Goal: Task Accomplishment & Management: Use online tool/utility

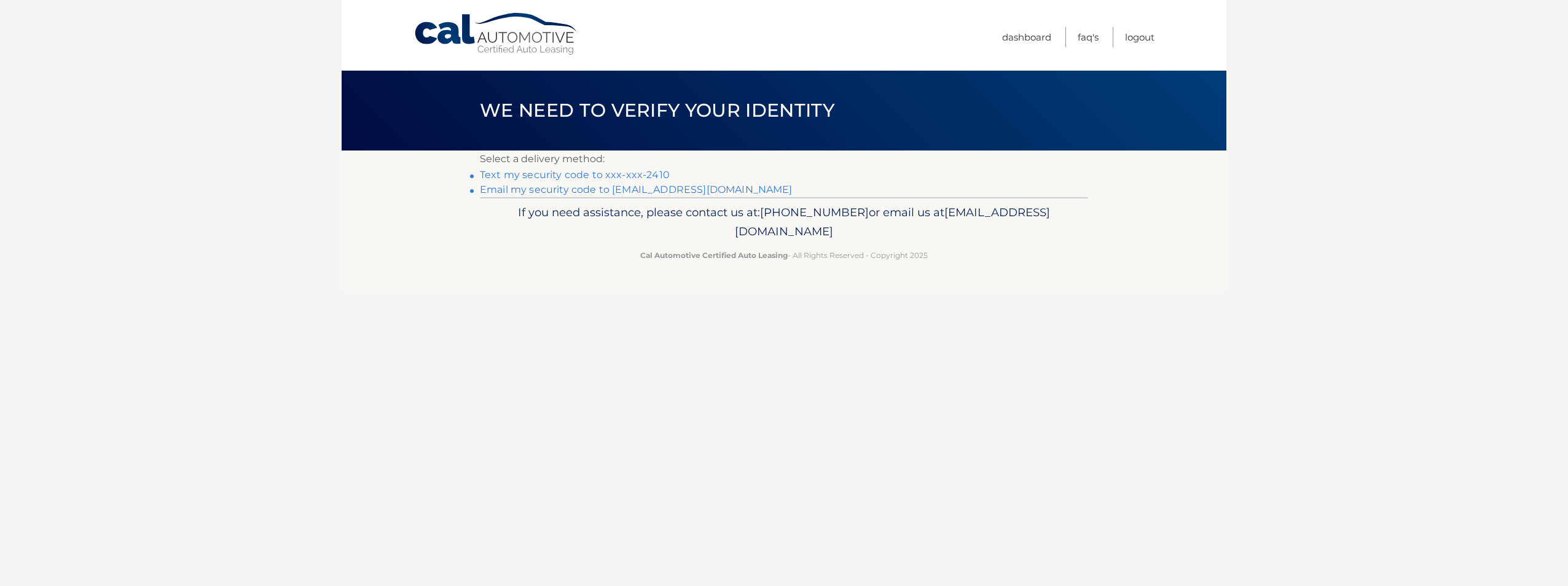
click at [634, 174] on link "Text my security code to xxx-xxx-2410" at bounding box center [575, 174] width 190 height 12
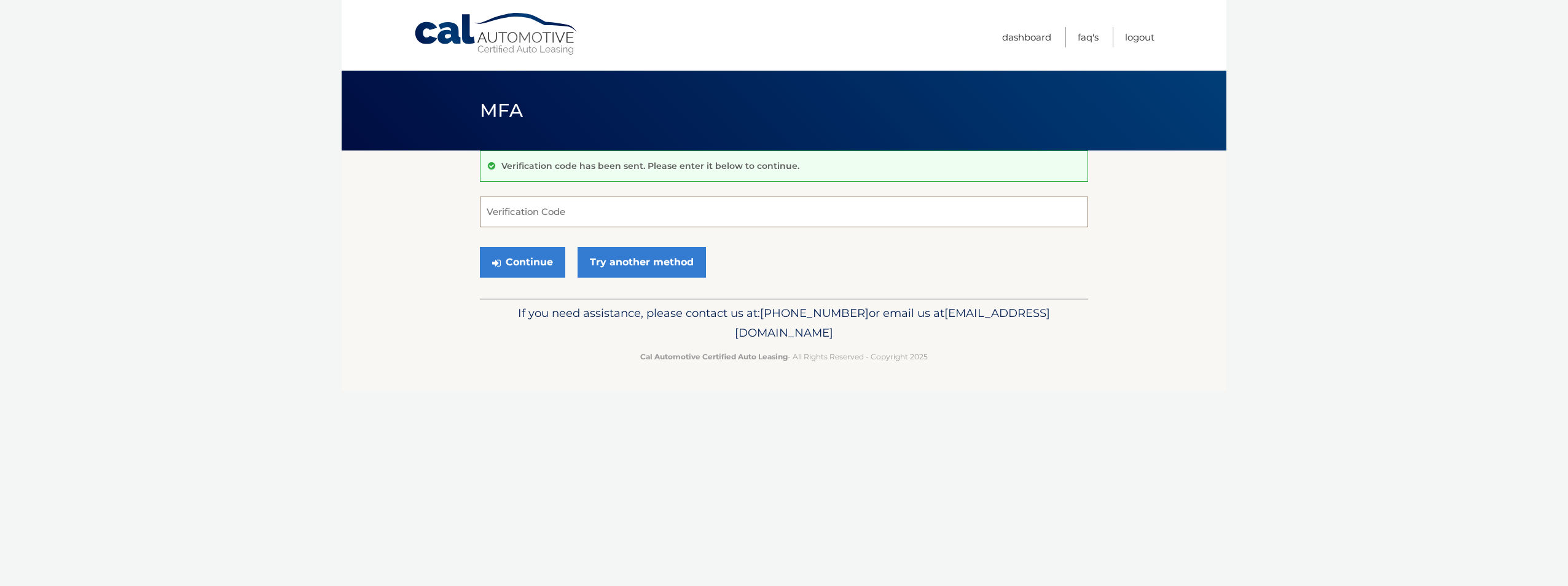
click at [548, 220] on input "Verification Code" at bounding box center [784, 212] width 608 height 31
type input "284490"
click at [480, 247] on button "Continue" at bounding box center [523, 263] width 85 height 31
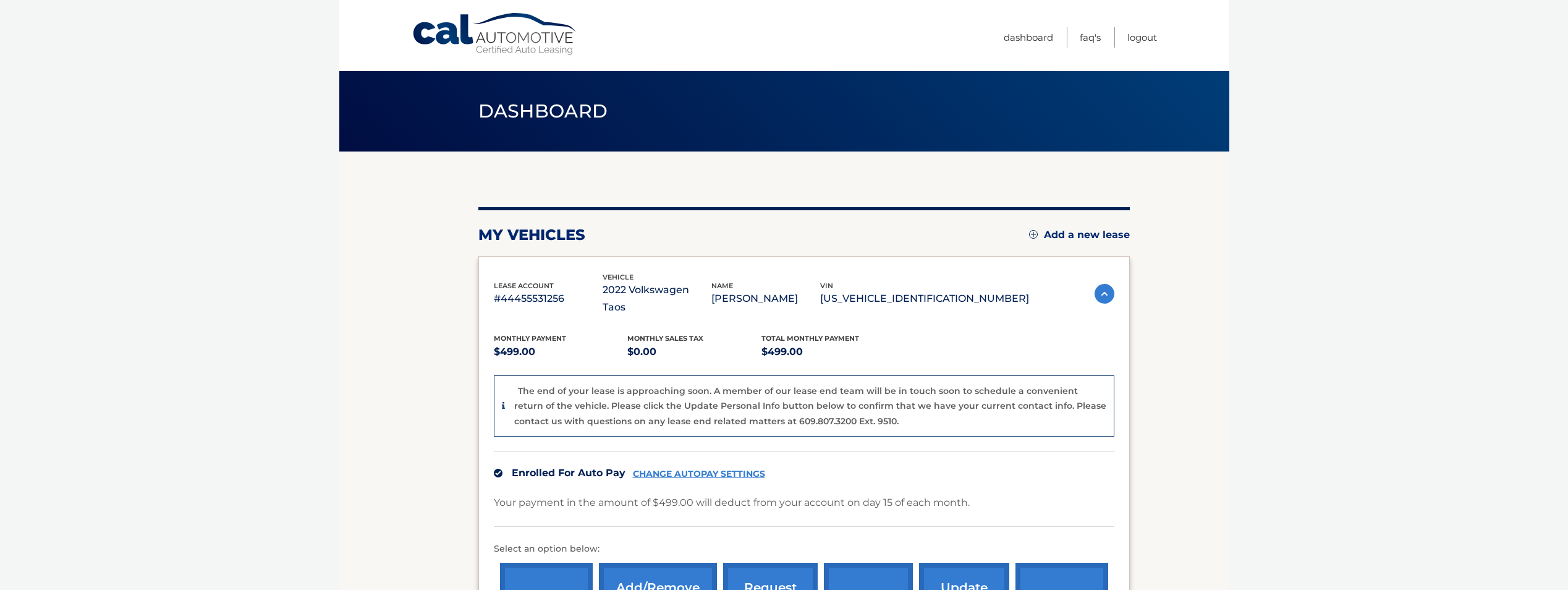
drag, startPoint x: 1564, startPoint y: 225, endPoint x: 1567, endPoint y: 249, distance: 24.2
click at [1568, 290] on html "Cal Automotive Menu Dashboard FAQ's Logout" at bounding box center [784, 295] width 1568 height 590
drag, startPoint x: 1567, startPoint y: 249, endPoint x: 1569, endPoint y: 323, distance: 74.0
click at [1568, 352] on html "Cal Automotive Menu Dashboard FAQ's Logout" at bounding box center [784, 295] width 1568 height 590
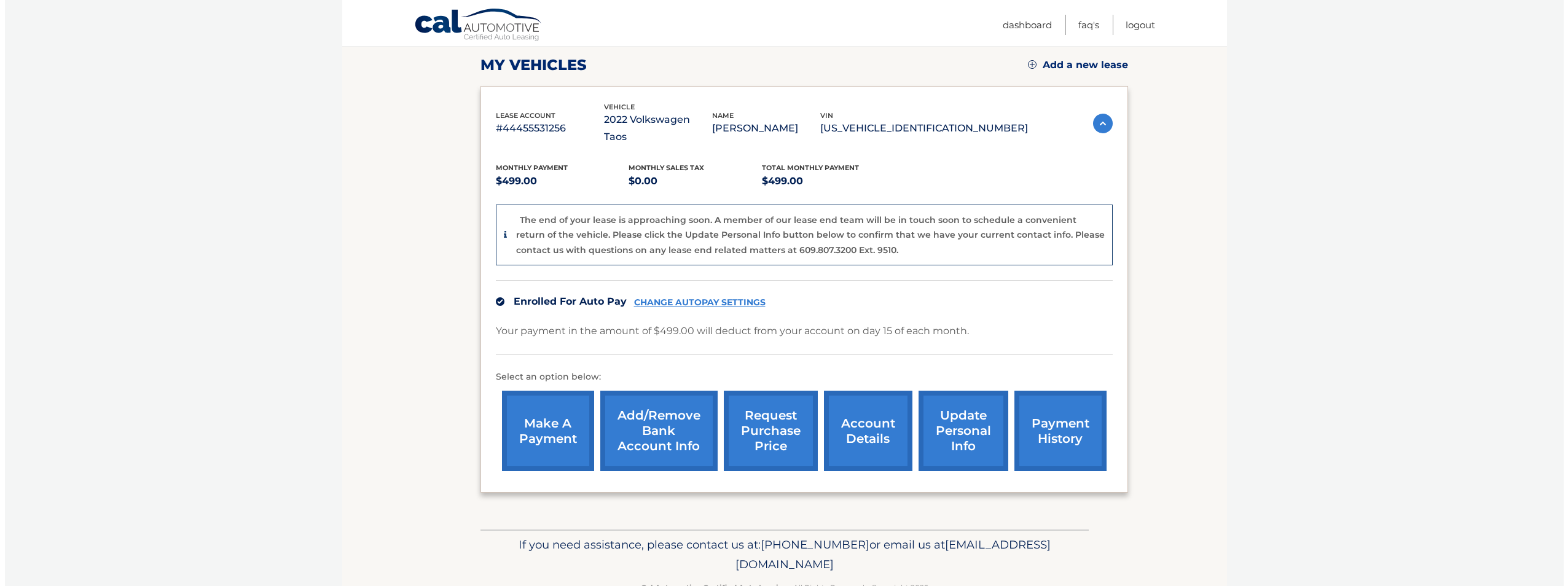
scroll to position [188, 0]
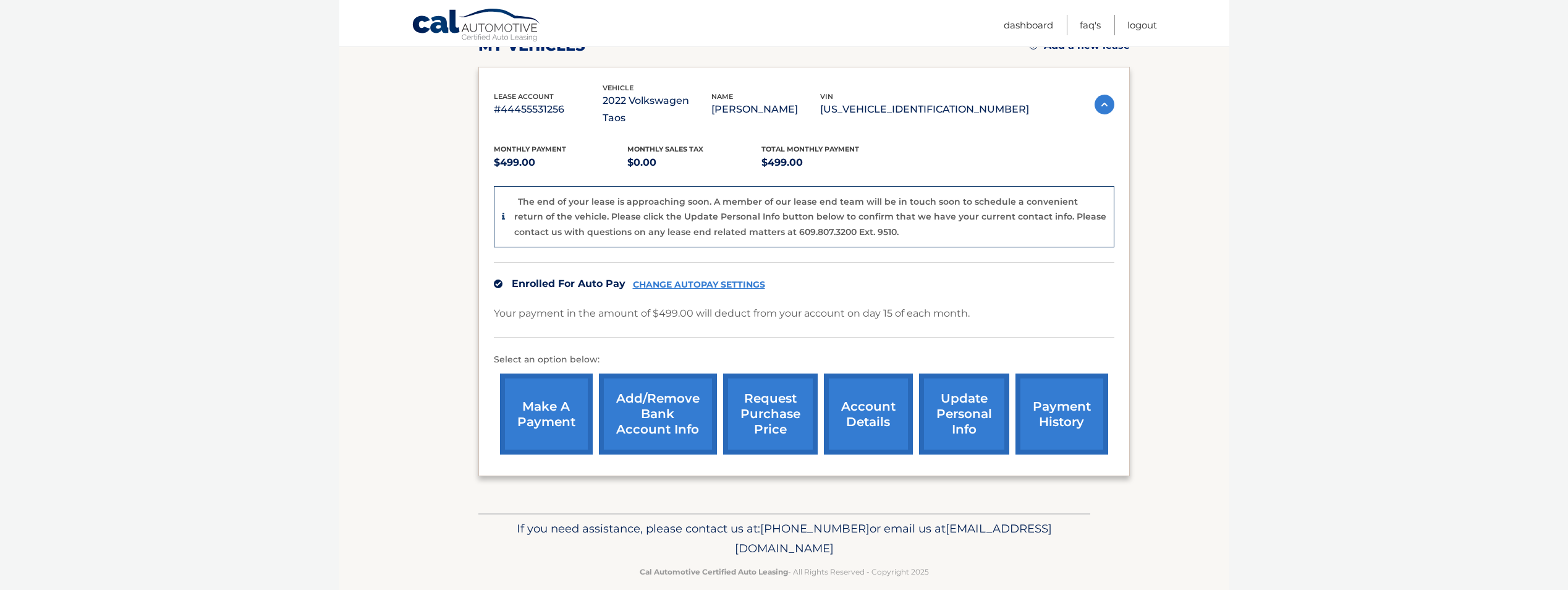
click at [782, 403] on link "request purchase price" at bounding box center [770, 414] width 94 height 81
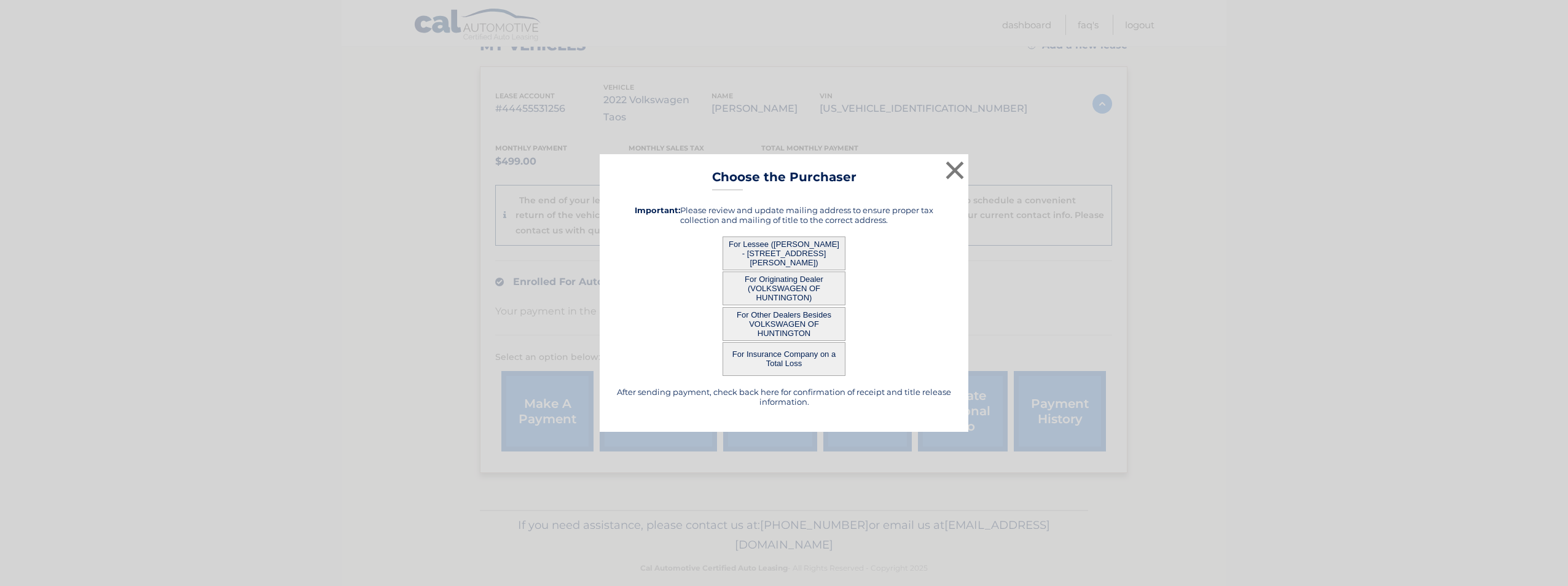
click at [782, 252] on button "For Lessee (PATRICK CRISCUOLA Jr - 104 Kellog St, , Oyster Bay, NY 11771)" at bounding box center [784, 253] width 123 height 34
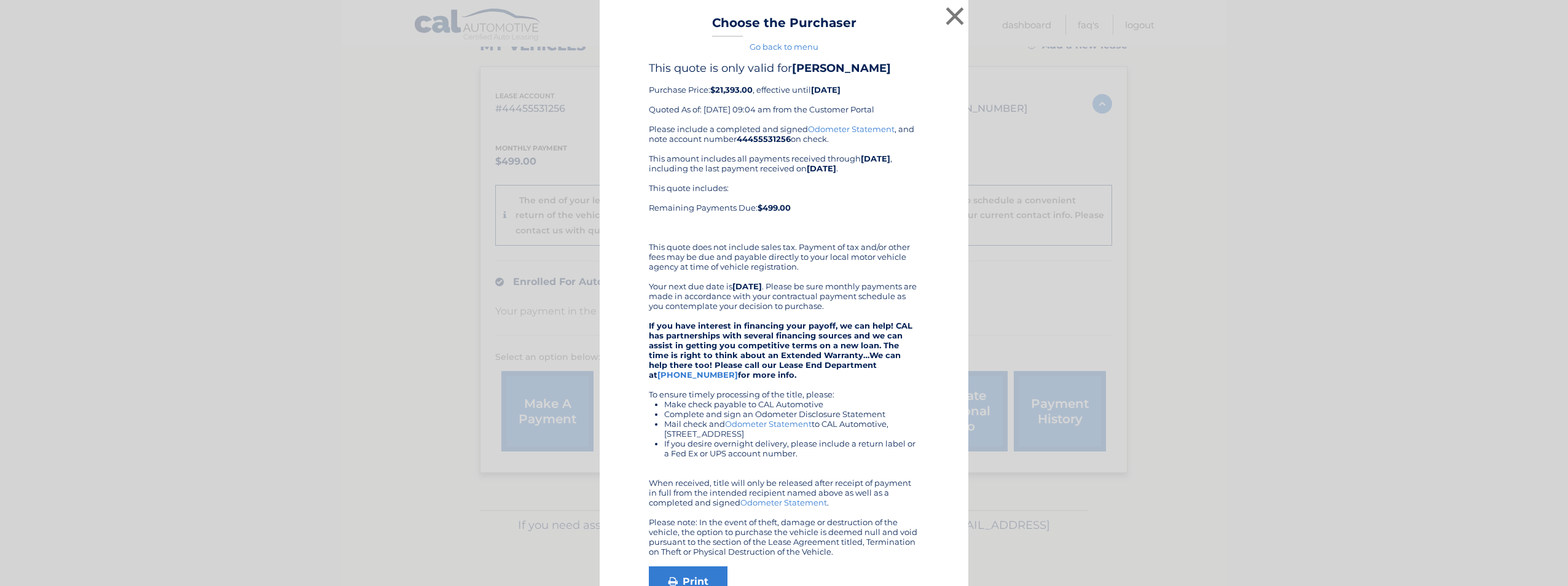
scroll to position [91, 0]
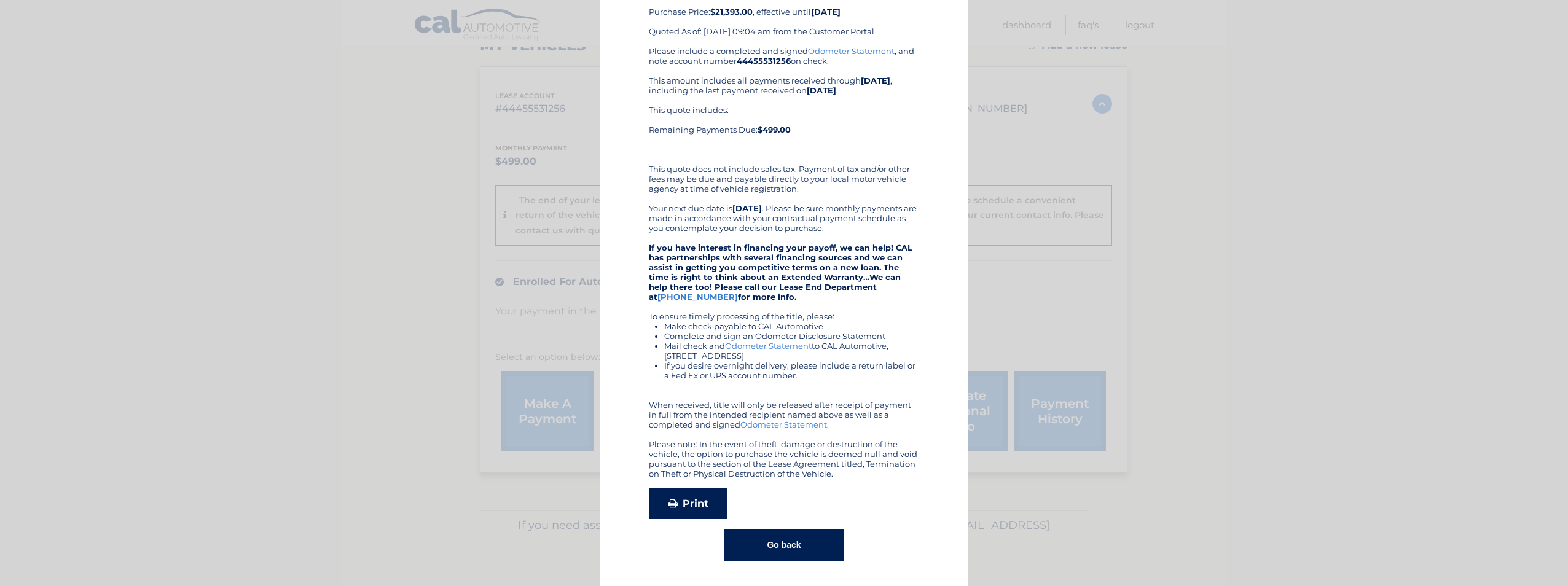
click at [683, 507] on link "Print" at bounding box center [688, 504] width 78 height 31
